Goal: Information Seeking & Learning: Learn about a topic

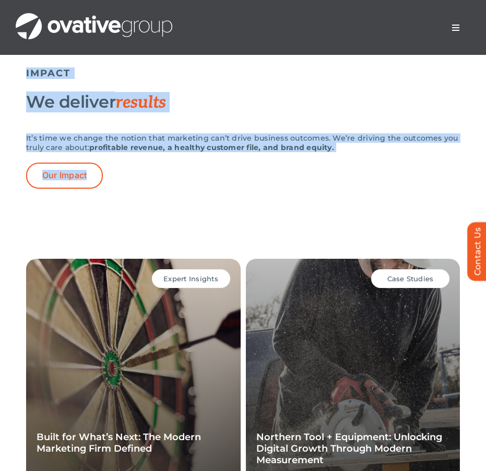
scroll to position [2820, 0]
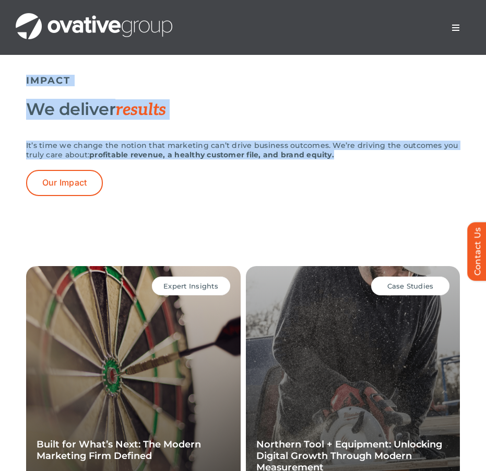
drag, startPoint x: 24, startPoint y: 76, endPoint x: 393, endPoint y: 195, distance: 387.3
copy div "This is where we raise the bar Ovative Group is an independent, digital-first m…"
click at [68, 195] on link "Our Impact" at bounding box center [64, 183] width 77 height 26
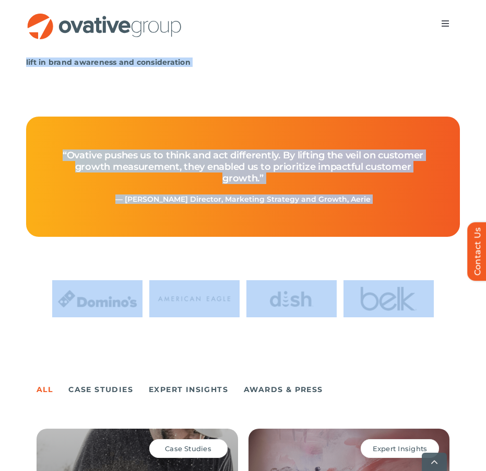
scroll to position [522, 0]
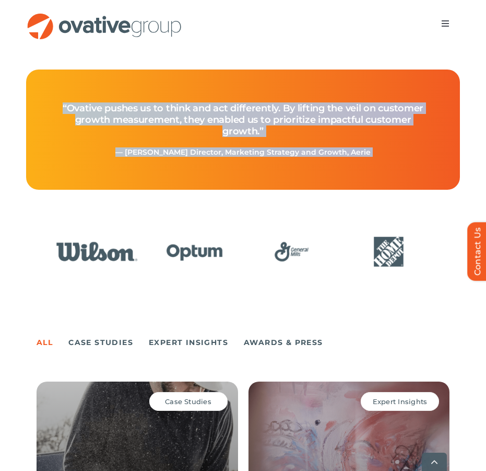
drag, startPoint x: 21, startPoint y: 170, endPoint x: 392, endPoint y: 156, distance: 370.5
click at [392, 156] on div "Home » Impact IMPACT Driving sustainable growth It’s time we change the notion …" at bounding box center [243, 340] width 455 height 1568
copy div "IMPACT Driving sustainable growth It’s time we change the notion that marketing…"
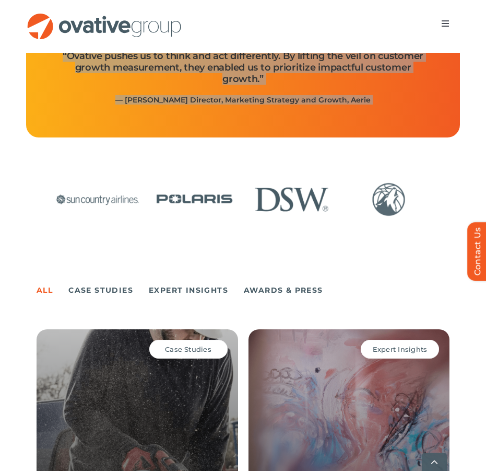
scroll to position [940, 0]
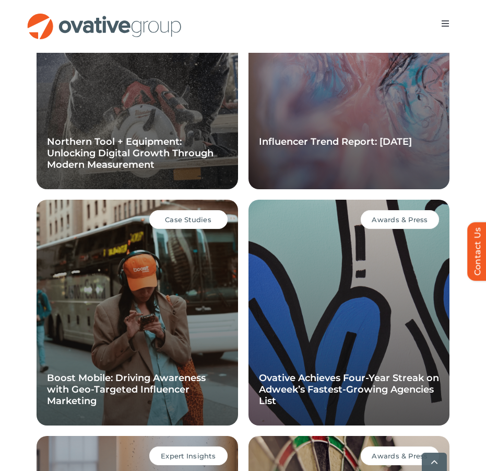
click at [18, 249] on div "All Case Studies Expert Insights Awards & Press Case Studies Northern Tool + Eq…" at bounding box center [243, 298] width 486 height 813
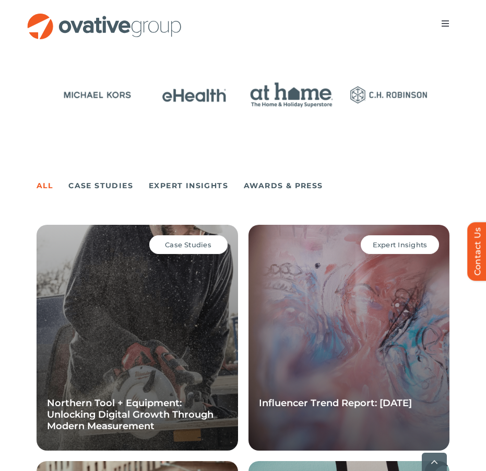
scroll to position [731, 0]
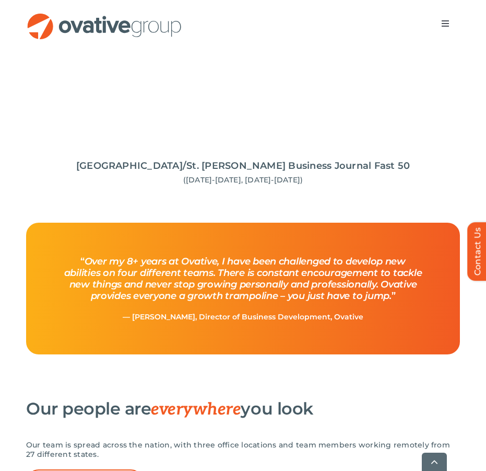
scroll to position [1306, 0]
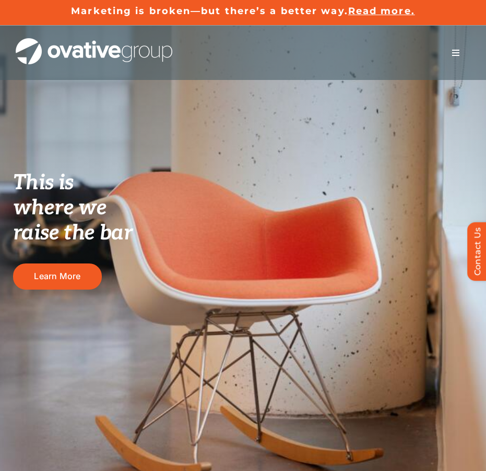
click at [460, 49] on span "Menu" at bounding box center [456, 53] width 8 height 8
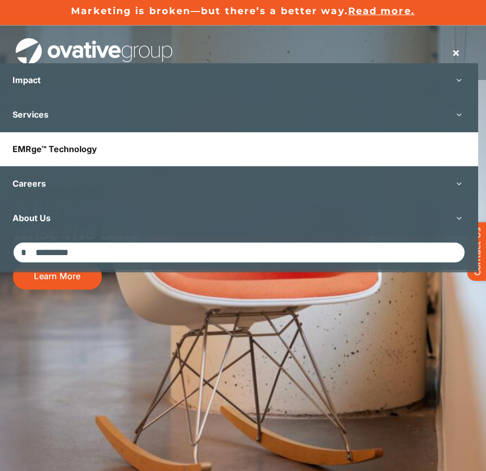
click at [218, 148] on link "EMRge™ Technology" at bounding box center [239, 149] width 478 height 34
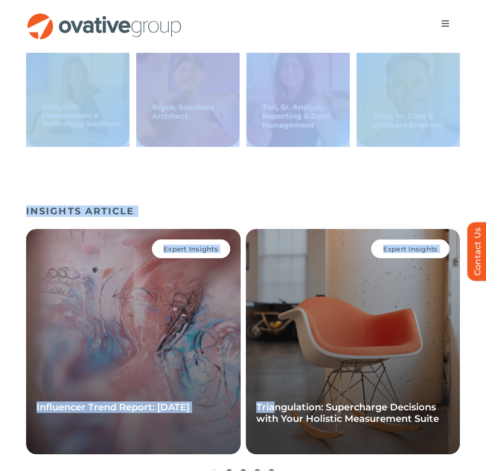
scroll to position [2350, 0]
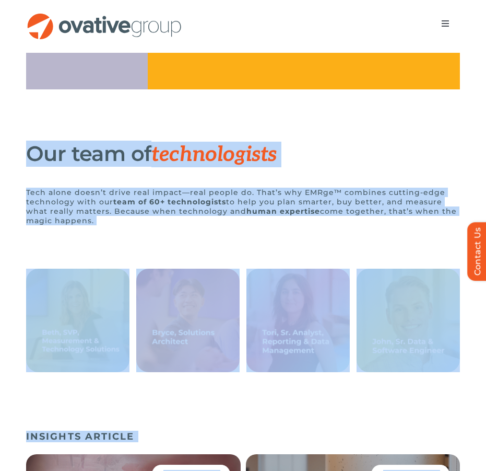
drag, startPoint x: 28, startPoint y: 154, endPoint x: 407, endPoint y: 251, distance: 391.4
copy div "Lorem ipsumdolo. Sita consec adipiscin. Elit seddoei. Temporinc utl’e dolo magn…"
click at [423, 349] on img "8 / 16" at bounding box center [408, 319] width 103 height 103
click at [404, 367] on img "8 / 16" at bounding box center [408, 319] width 103 height 103
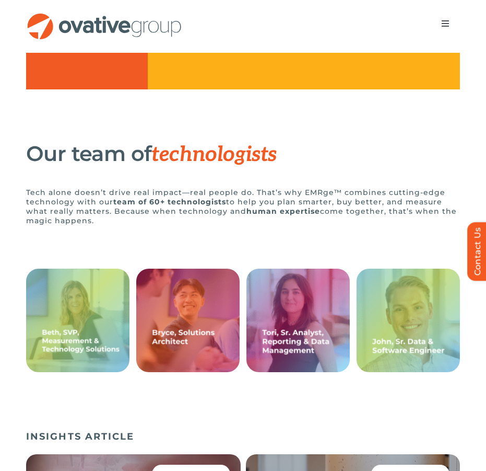
click at [392, 399] on div "Our team of technologists Tech alone doesn’t drive real impact—real people do. …" at bounding box center [243, 267] width 434 height 263
click at [410, 372] on img "8 / 16" at bounding box center [408, 319] width 103 height 103
